Goal: Task Accomplishment & Management: Manage account settings

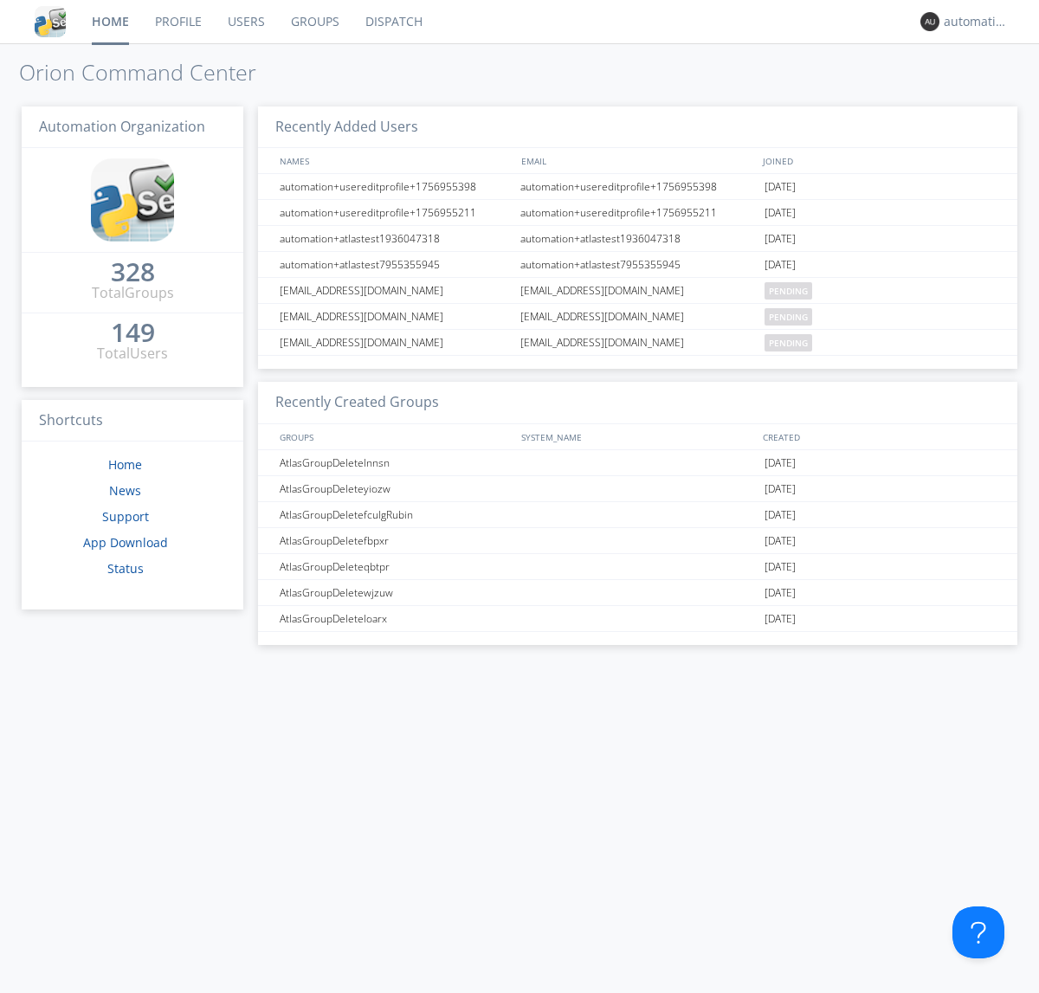
click at [392, 22] on link "Dispatch" at bounding box center [393, 21] width 83 height 43
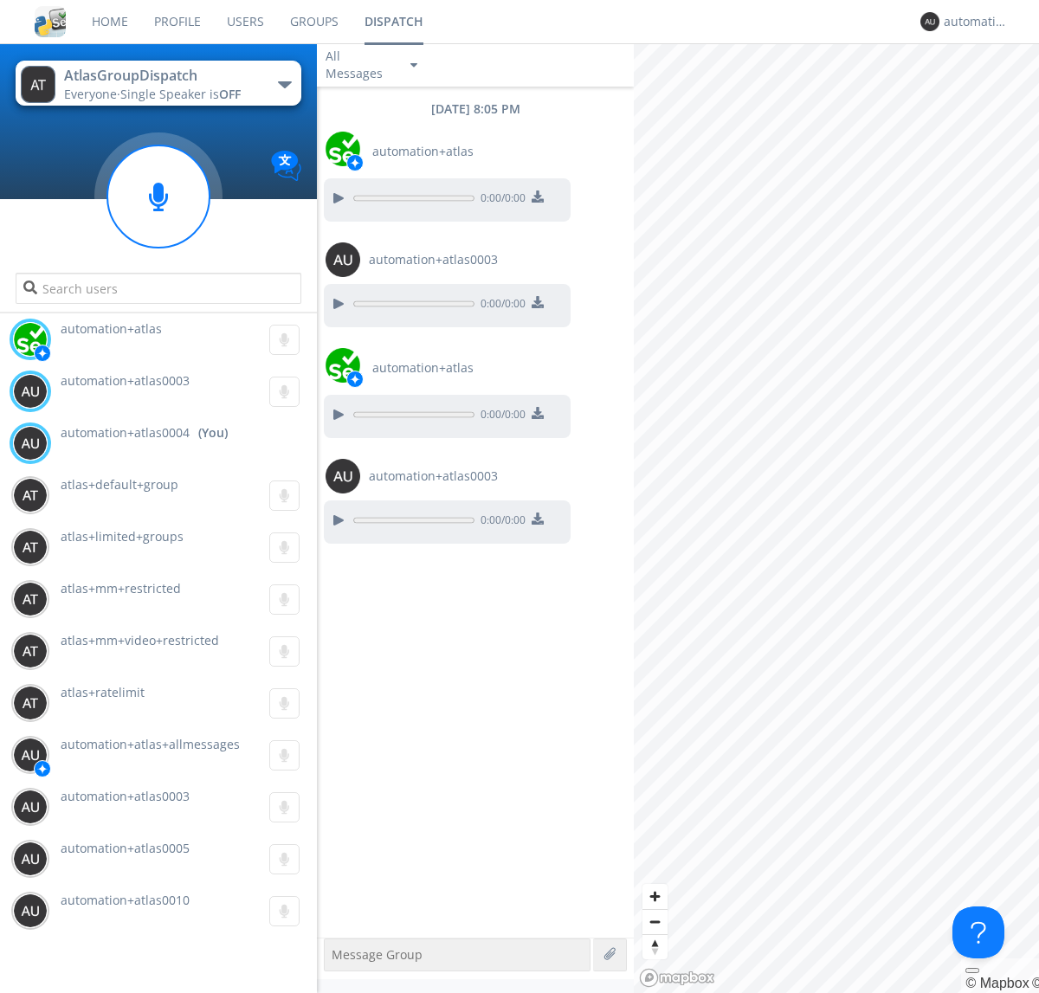
click at [284, 84] on div "button" at bounding box center [285, 84] width 14 height 7
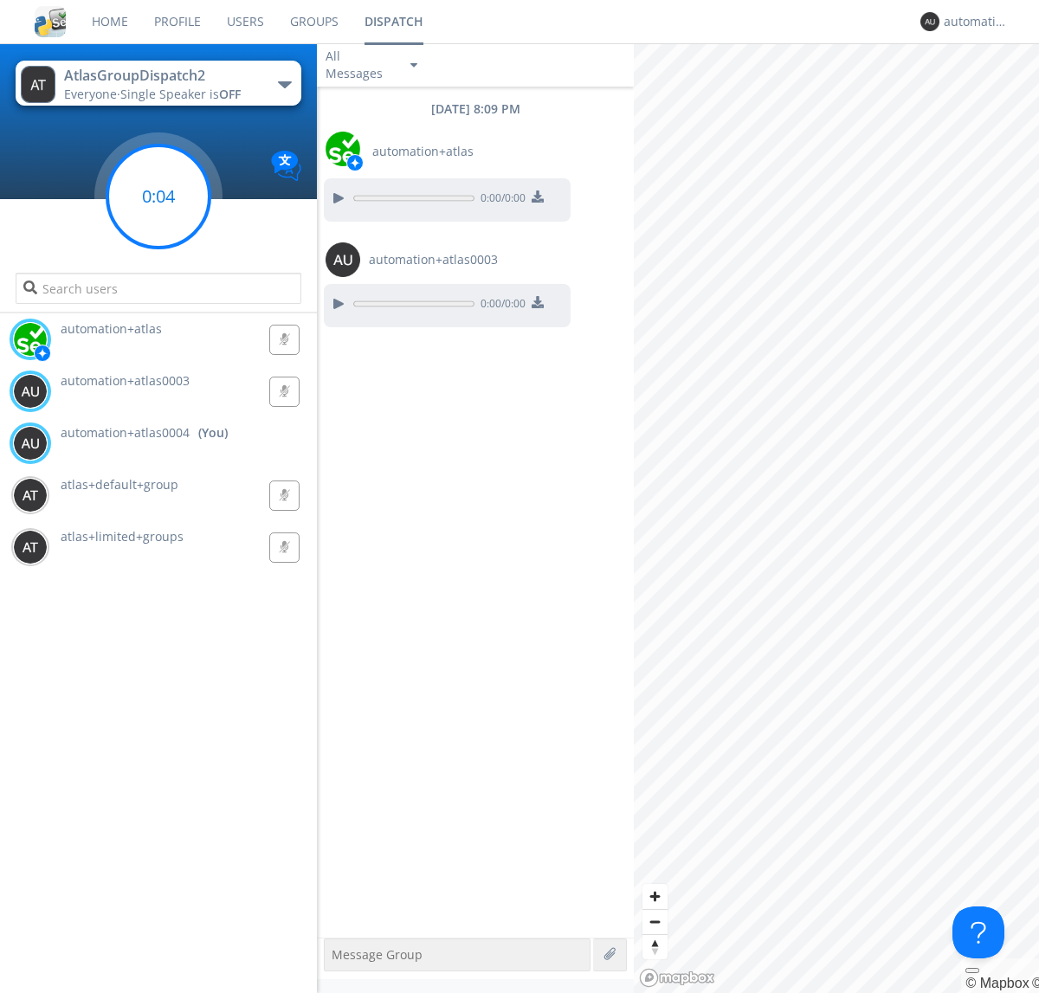
click at [158, 196] on g at bounding box center [158, 196] width 102 height 102
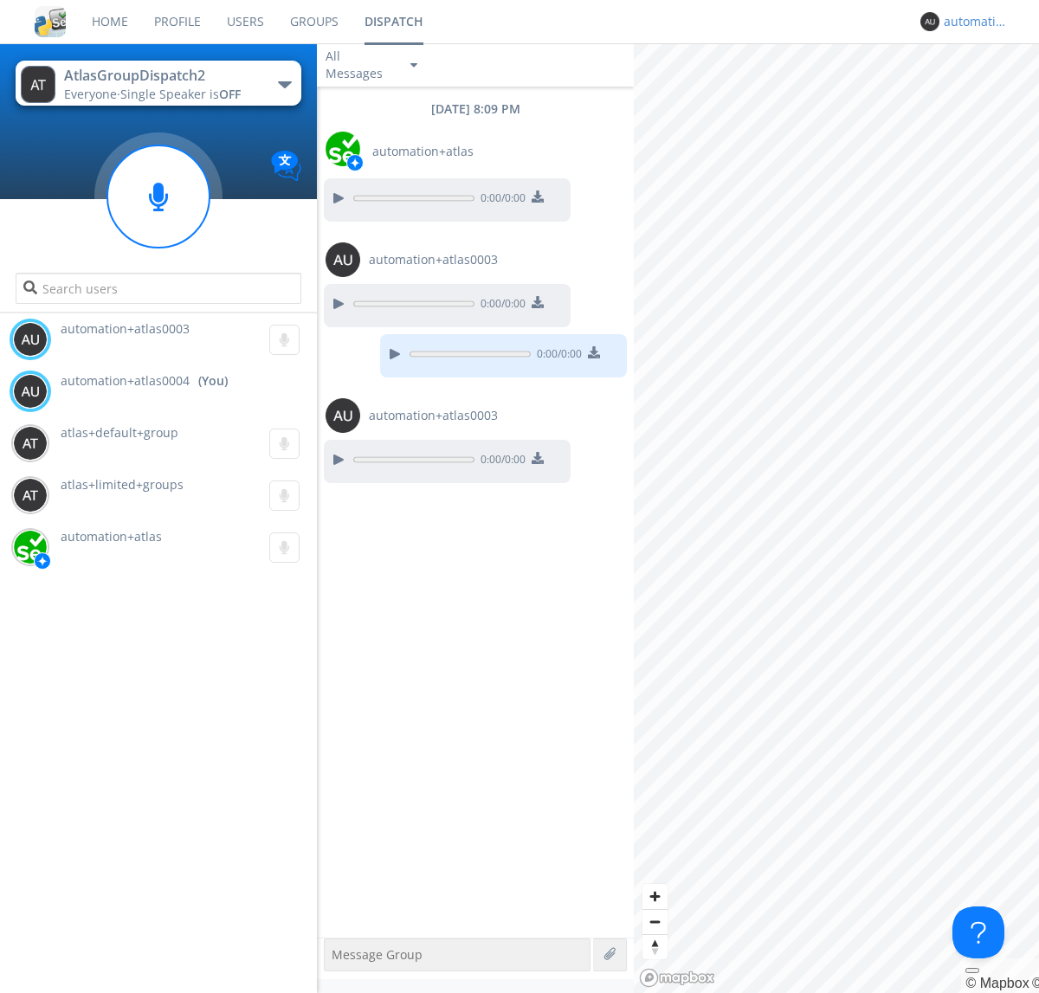
click at [971, 22] on div "automation+atlas0004" at bounding box center [976, 21] width 65 height 17
click at [984, 91] on div "Log Out" at bounding box center [984, 91] width 89 height 31
